Goal: Transaction & Acquisition: Purchase product/service

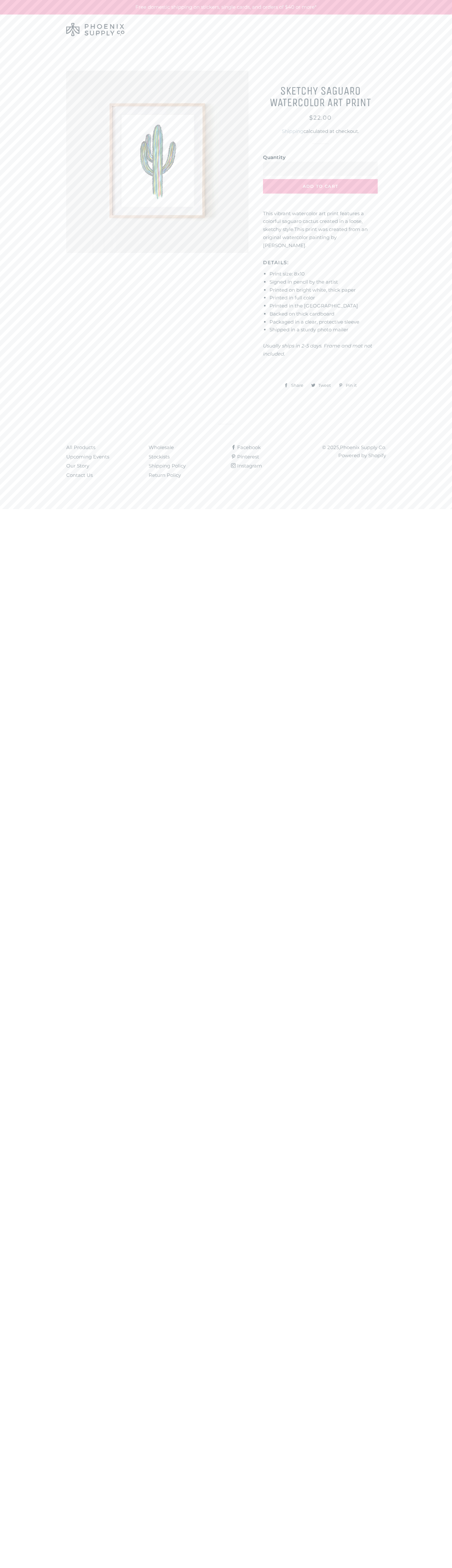
click at [320, 186] on span "Add to Cart" at bounding box center [320, 186] width 35 height 5
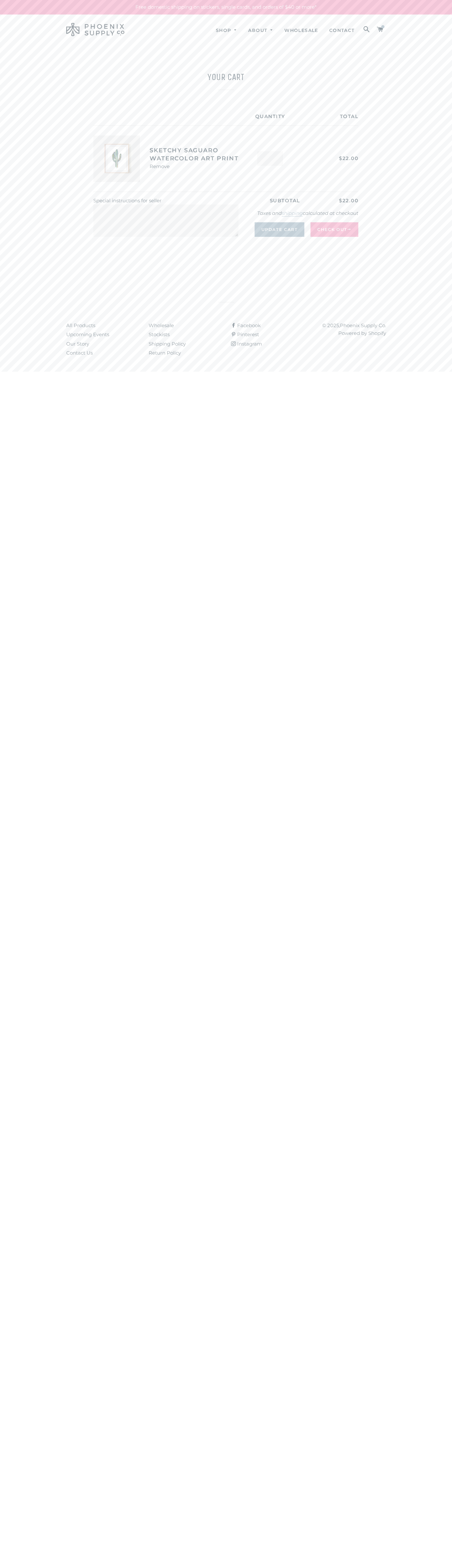
click at [334, 229] on button "Check Out" at bounding box center [334, 229] width 48 height 14
